Goal: Transaction & Acquisition: Download file/media

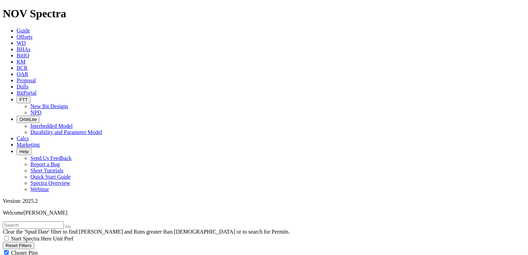
scroll to position [69, 0]
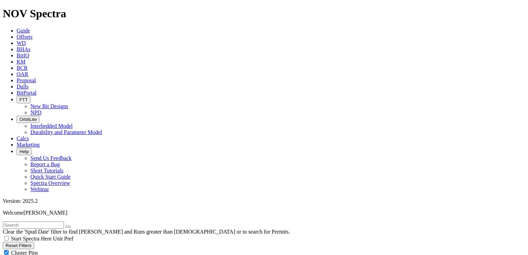
type input "[DATE]"
